Goal: Find specific page/section: Find specific page/section

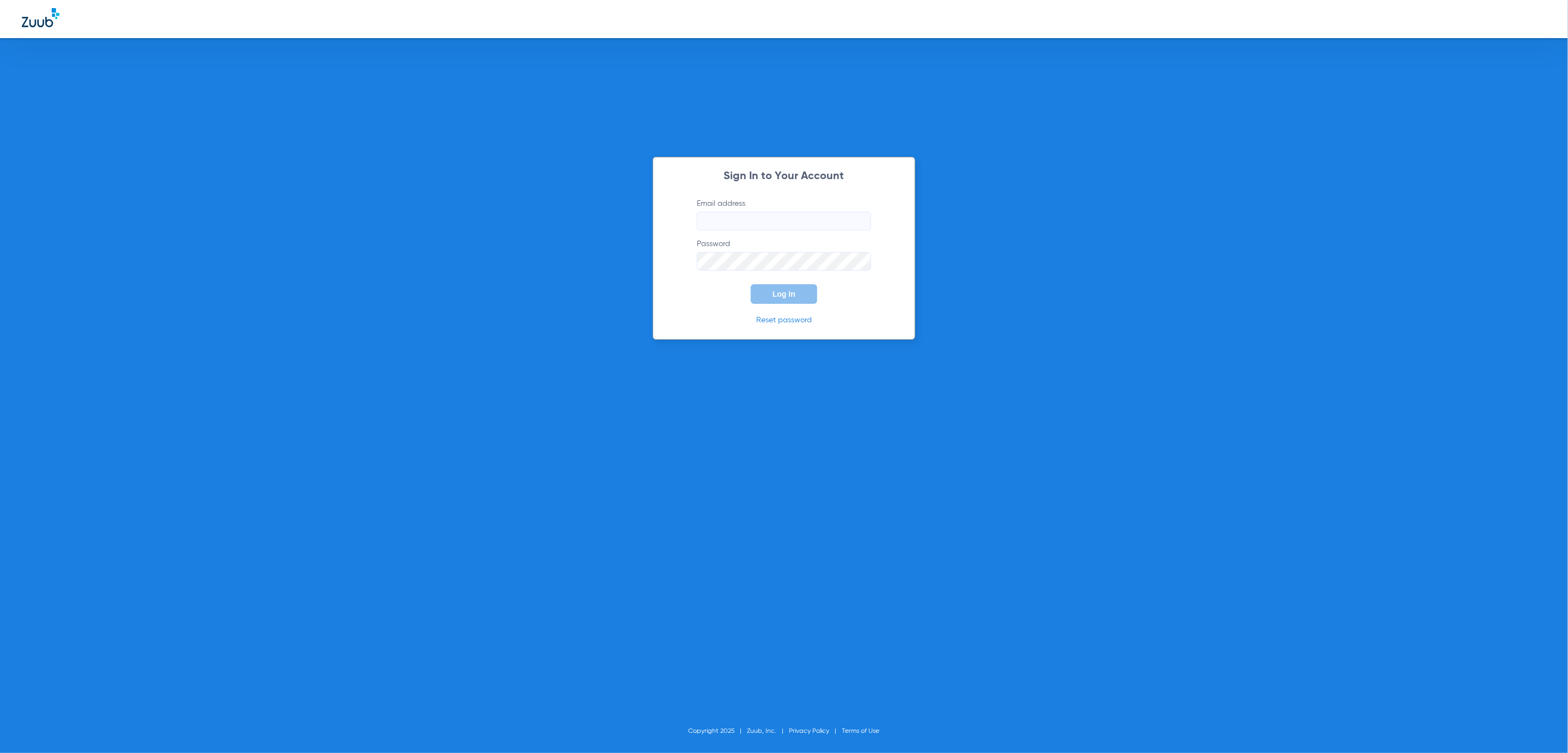
click at [783, 225] on input "Email address" at bounding box center [784, 221] width 175 height 18
type input "[PERSON_NAME][EMAIL_ADDRESS][PERSON_NAME][DOMAIN_NAME]"
drag, startPoint x: 811, startPoint y: 297, endPoint x: 989, endPoint y: 235, distance: 188.5
click at [813, 297] on button "Log In" at bounding box center [784, 294] width 67 height 20
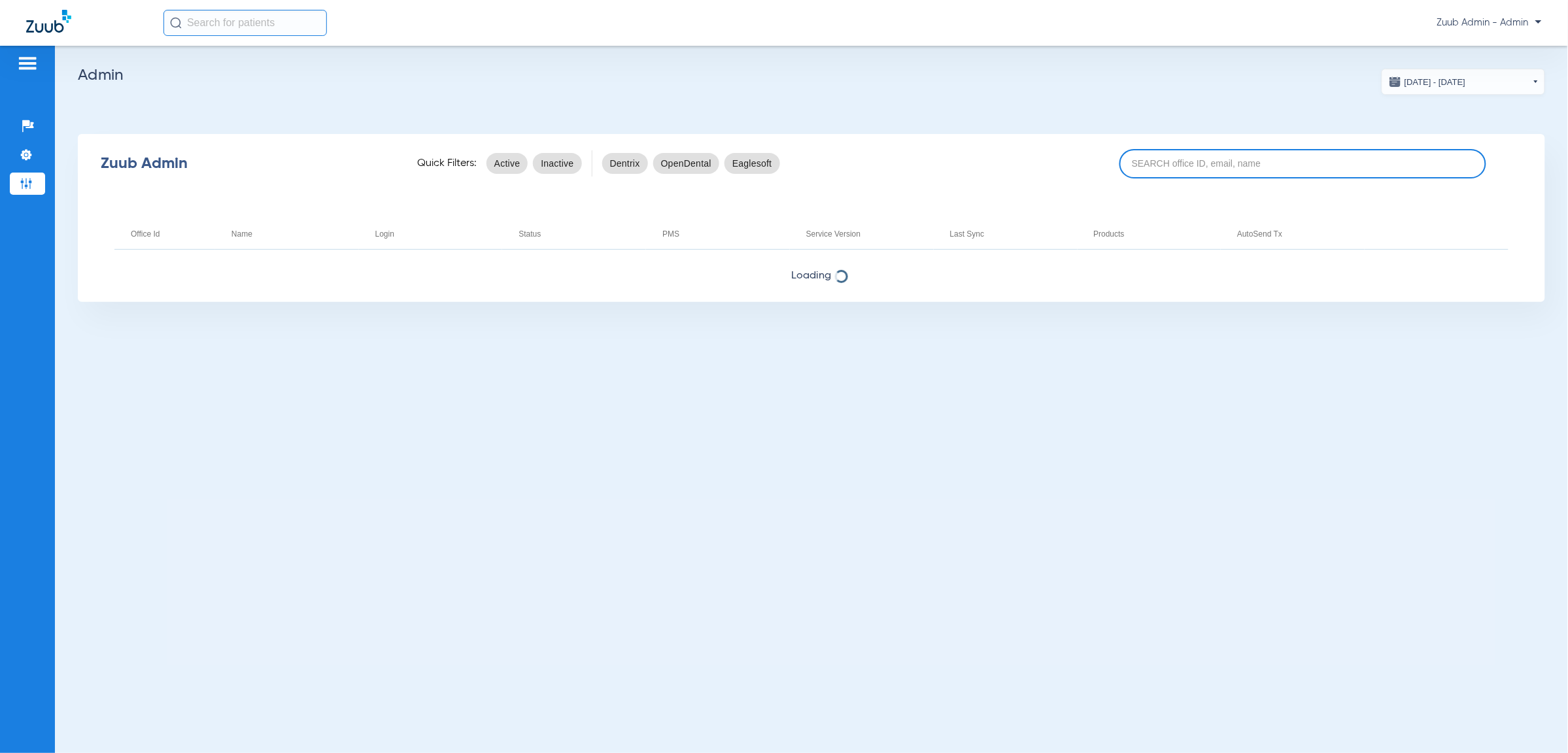
click at [1200, 164] on input at bounding box center [1302, 164] width 366 height 29
click at [1167, 162] on input "fountain smiles" at bounding box center [1302, 164] width 366 height 29
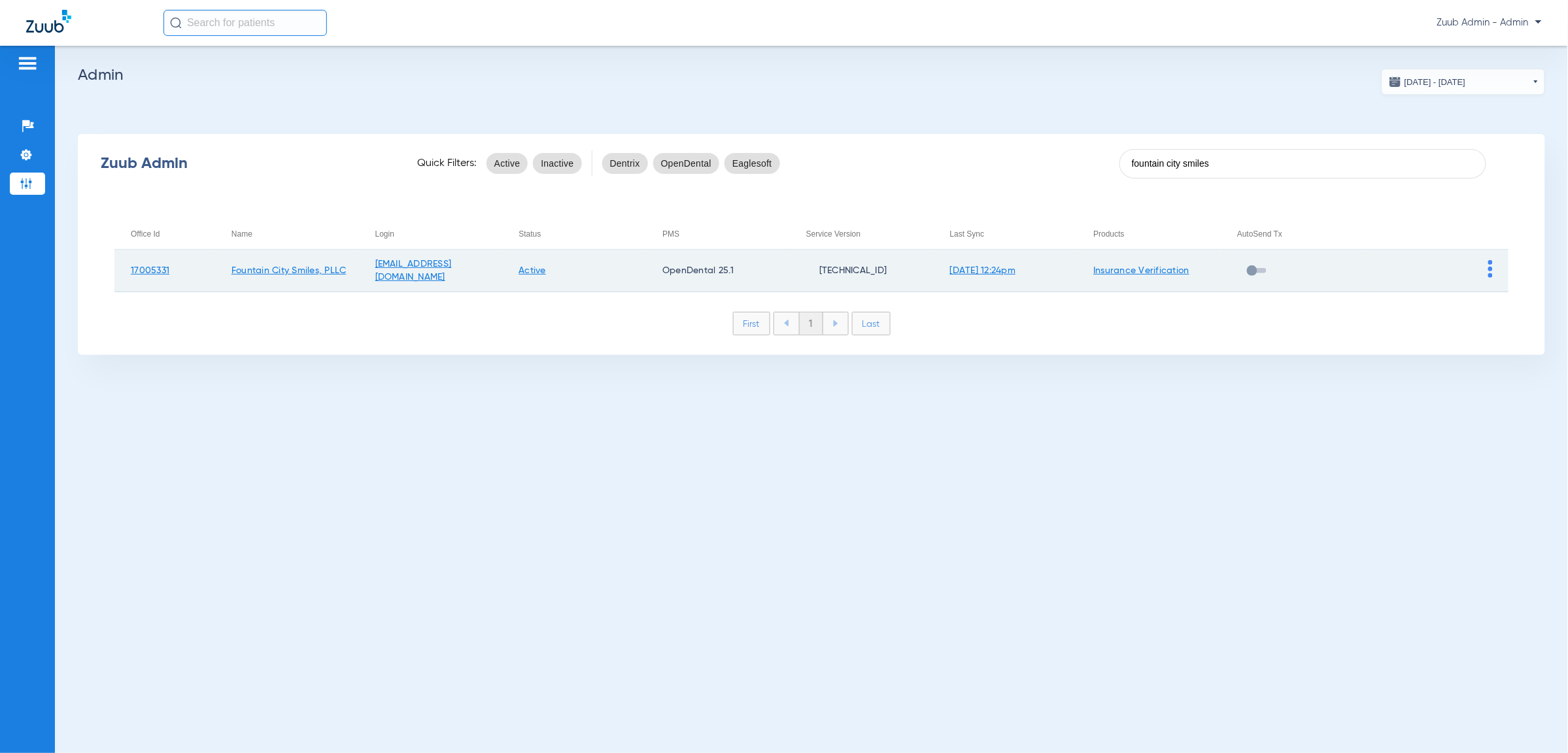
type input "fountain city smiles"
click at [1489, 270] on img at bounding box center [1490, 269] width 5 height 18
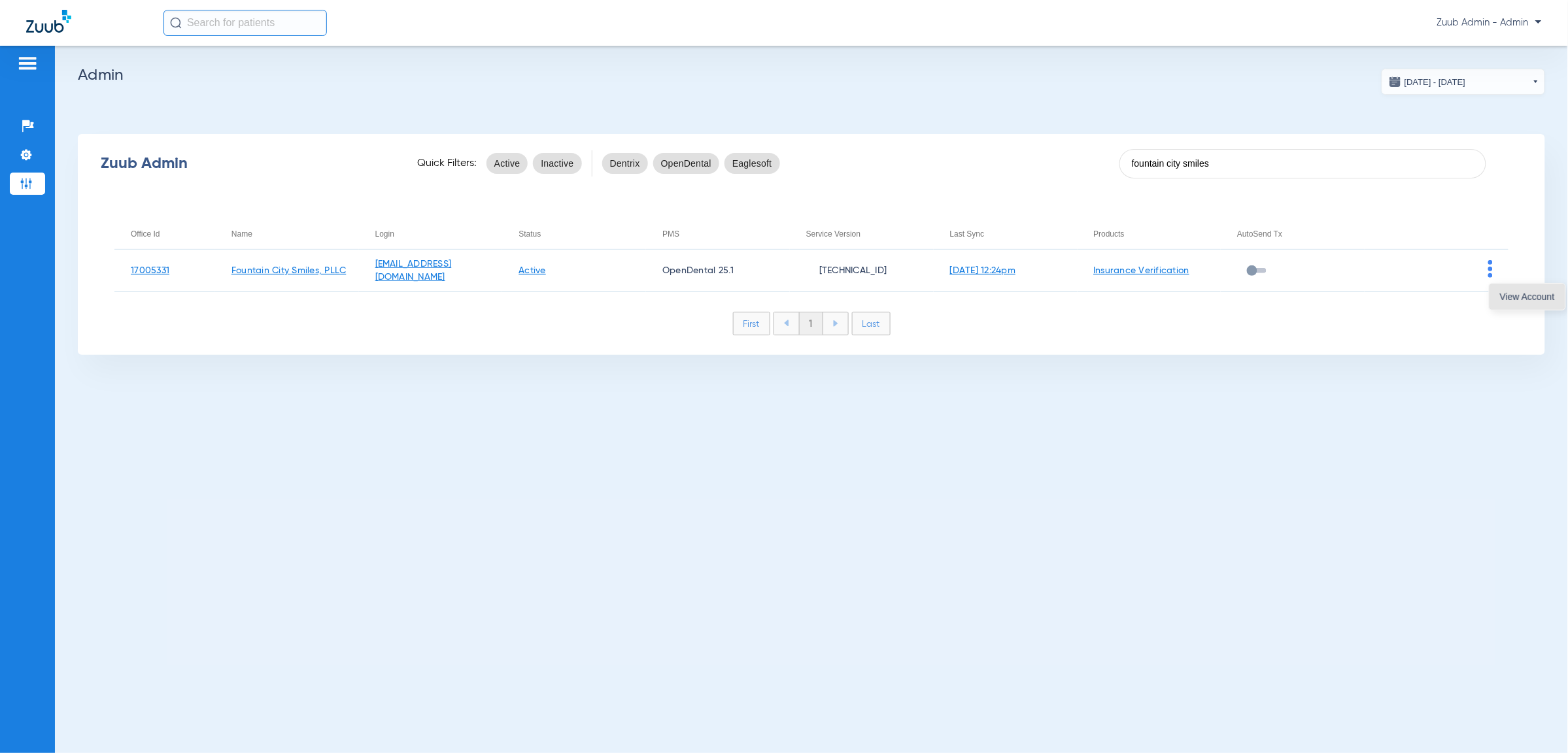
click at [1516, 303] on button "View Account" at bounding box center [1527, 297] width 76 height 26
click at [1516, 303] on div "Zuub Admin Quick Filters: Active Inactive Dentrix OpenDental Eaglesoft fountain…" at bounding box center [811, 244] width 1467 height 221
